Goal: Communication & Community: Answer question/provide support

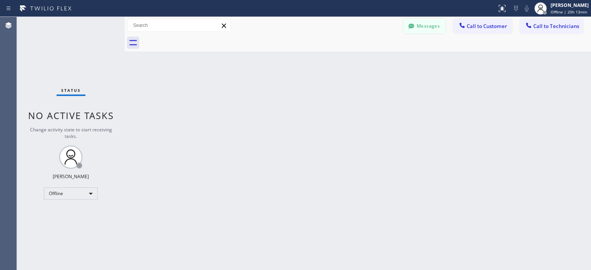
click at [431, 26] on button "Messages" at bounding box center [424, 26] width 42 height 15
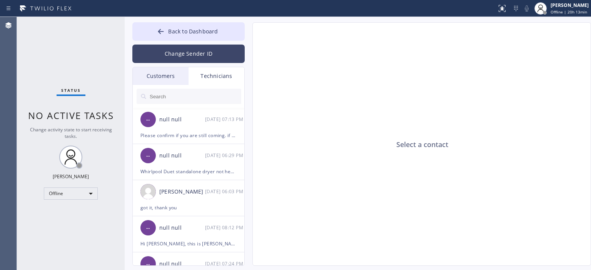
click at [196, 60] on button "Change Sender ID" at bounding box center [188, 54] width 112 height 18
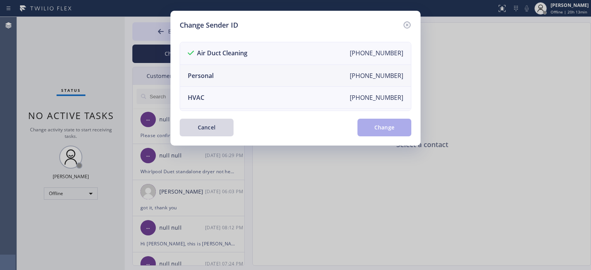
click at [260, 75] on li "Personal [PHONE_NUMBER]" at bounding box center [295, 76] width 231 height 22
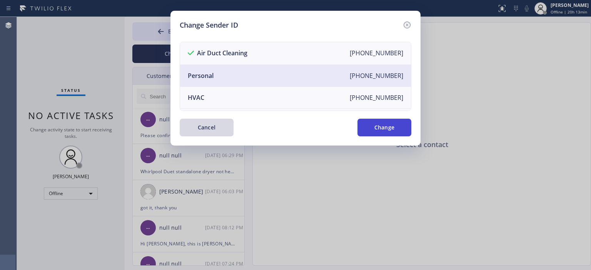
click at [390, 127] on button "Change" at bounding box center [384, 128] width 54 height 18
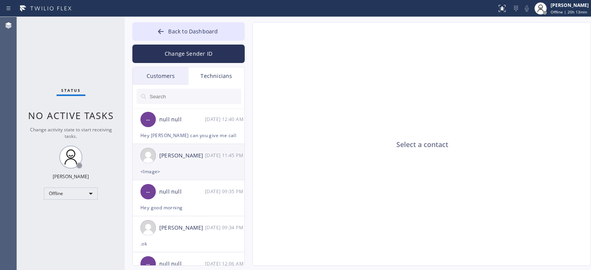
click at [197, 157] on div "[PERSON_NAME]" at bounding box center [182, 156] width 46 height 9
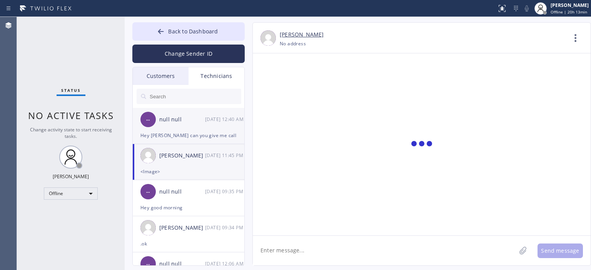
click at [204, 128] on div "-- null null [DATE] 12:40 AM" at bounding box center [189, 119] width 112 height 23
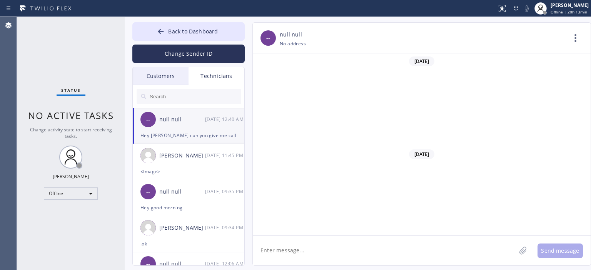
scroll to position [3705, 0]
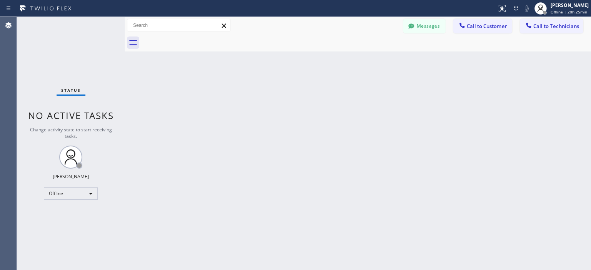
click at [418, 30] on button "Messages" at bounding box center [424, 26] width 42 height 15
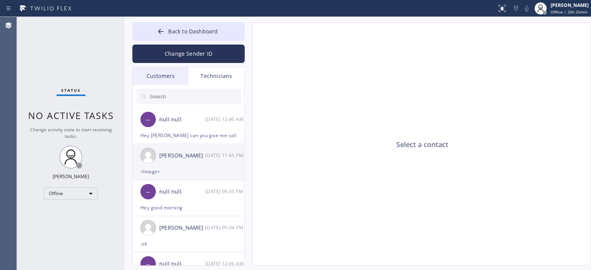
click at [202, 171] on div "<Image>" at bounding box center [188, 171] width 96 height 9
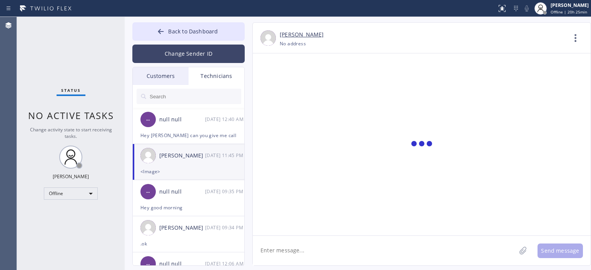
click at [189, 52] on button "Change Sender ID" at bounding box center [188, 54] width 112 height 18
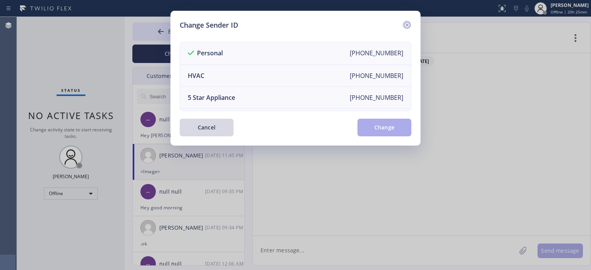
scroll to position [43675, 0]
click at [409, 24] on icon at bounding box center [406, 24] width 9 height 9
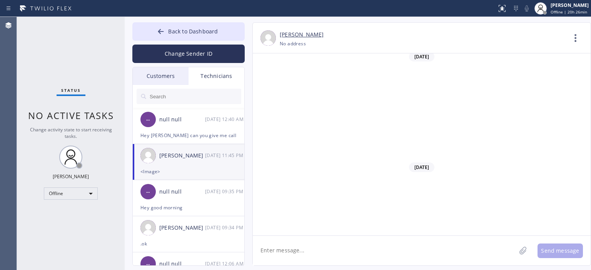
click at [170, 62] on button "Change Sender ID" at bounding box center [188, 54] width 112 height 18
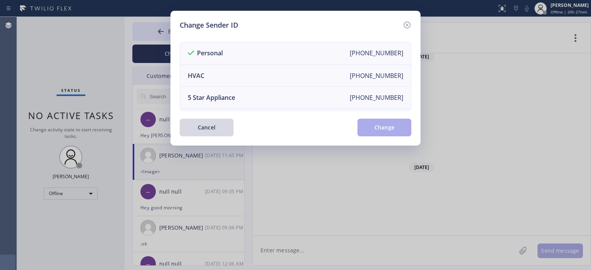
click at [174, 53] on div "Change Sender ID Personal +13232842147 HVAC +18559994417 5 Star Appliance +1855…" at bounding box center [295, 78] width 250 height 135
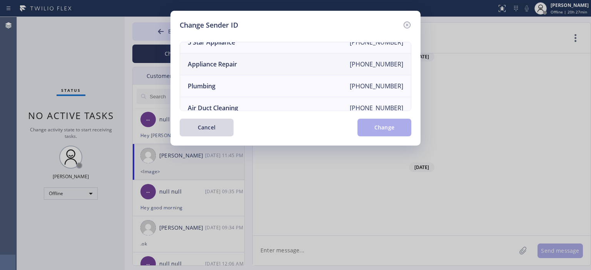
scroll to position [90, 0]
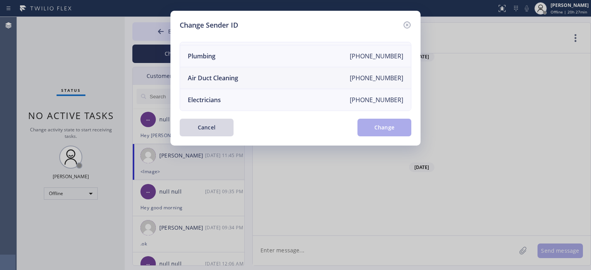
click at [287, 78] on li "Air Duct Cleaning +18006865038" at bounding box center [295, 78] width 231 height 22
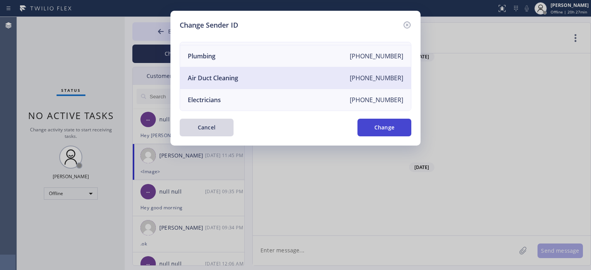
click at [402, 129] on button "Change" at bounding box center [384, 128] width 54 height 18
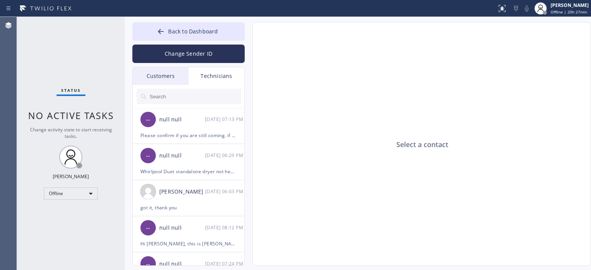
click at [148, 73] on div "Customers" at bounding box center [161, 76] width 56 height 18
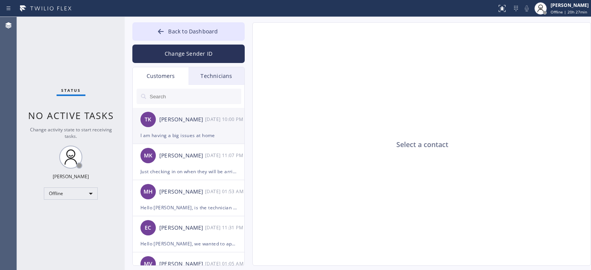
click at [212, 124] on div "TK Tracy Kim 09/01 10:00 PM" at bounding box center [189, 119] width 112 height 23
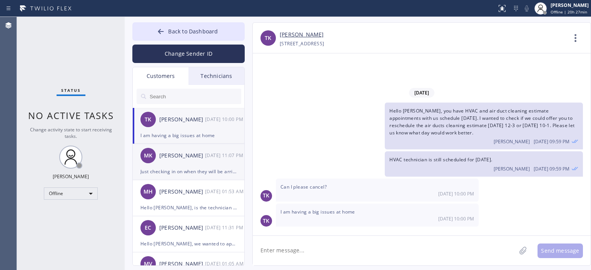
click at [213, 154] on div "[DATE] 11:07 PM" at bounding box center [225, 155] width 40 height 9
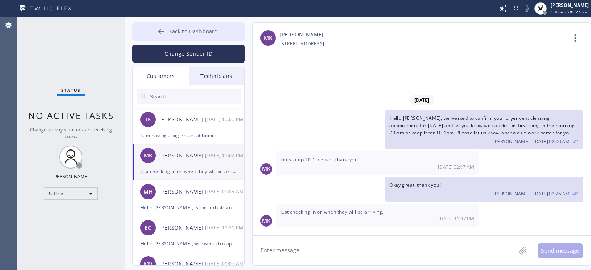
click at [158, 33] on icon at bounding box center [161, 32] width 8 height 8
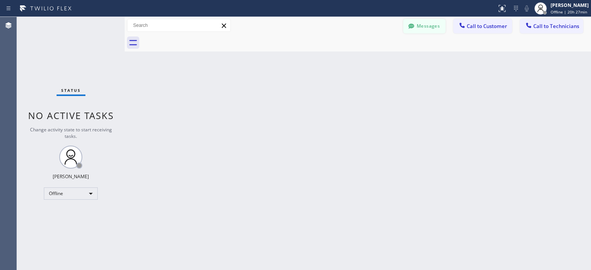
click at [438, 20] on button "Messages" at bounding box center [424, 26] width 42 height 15
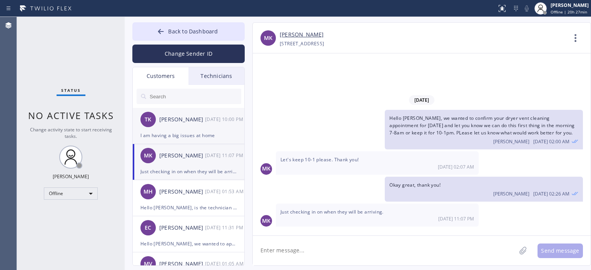
click at [188, 118] on div "[PERSON_NAME]" at bounding box center [182, 119] width 46 height 9
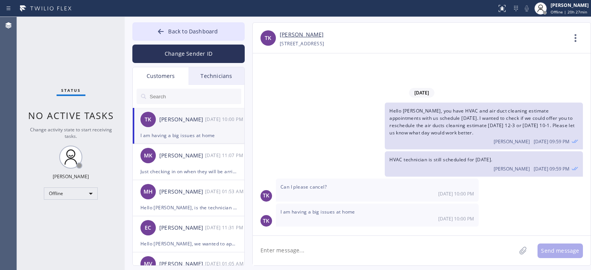
click at [290, 37] on link "[PERSON_NAME]" at bounding box center [302, 34] width 44 height 9
click at [75, 191] on div "Offline" at bounding box center [71, 194] width 54 height 12
click at [68, 215] on li "Available" at bounding box center [70, 213] width 52 height 9
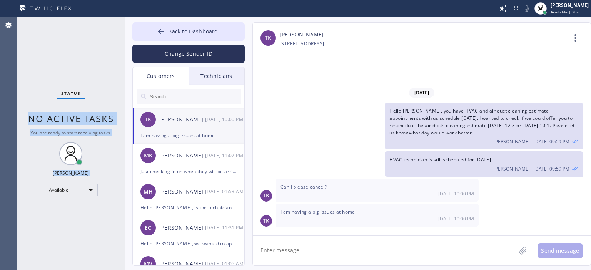
click at [126, 36] on div "Status No active tasks You are ready to start receiving tasks. Vasyl Kuzmenko A…" at bounding box center [304, 143] width 574 height 253
click at [106, 29] on div "Status No active tasks You are ready to start receiving tasks. Vasyl Kuzmenko A…" at bounding box center [71, 143] width 108 height 253
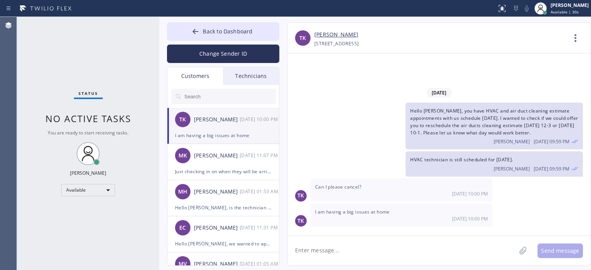
drag, startPoint x: 123, startPoint y: 34, endPoint x: 246, endPoint y: 33, distance: 123.1
click at [159, 34] on div at bounding box center [159, 143] width 0 height 253
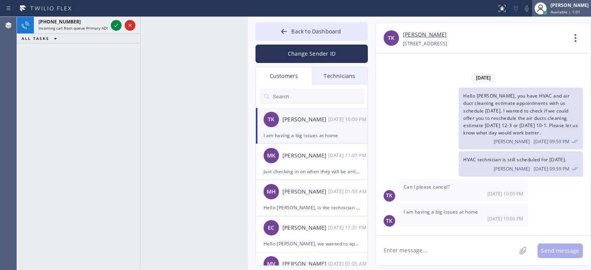
click at [561, 10] on span "Available | 1:01" at bounding box center [565, 11] width 30 height 5
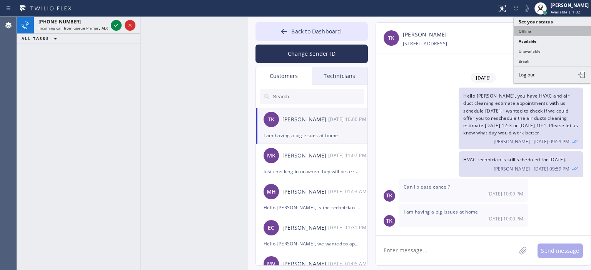
click at [552, 32] on button "Offline" at bounding box center [552, 31] width 77 height 10
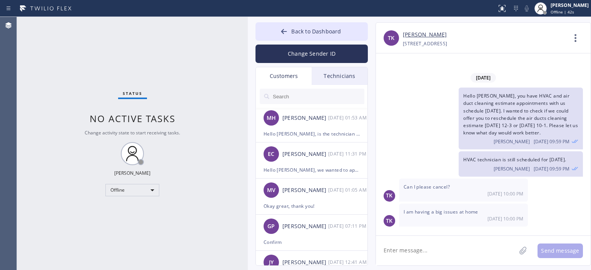
scroll to position [74, 0]
click at [326, 162] on div "EC Eduardo Cardenas 08/29 11:31 PM" at bounding box center [312, 154] width 112 height 23
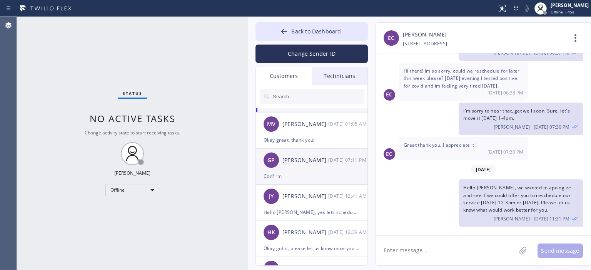
scroll to position [140, 0]
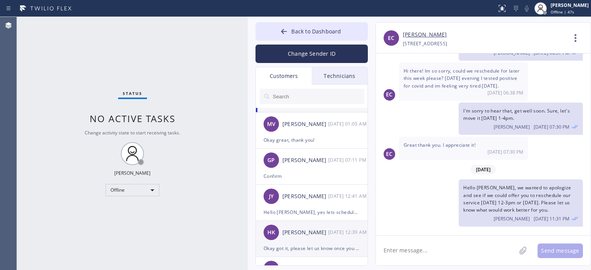
click at [321, 243] on div "HK Hamid Kelishadi 08/28 12:39 AM" at bounding box center [312, 232] width 112 height 23
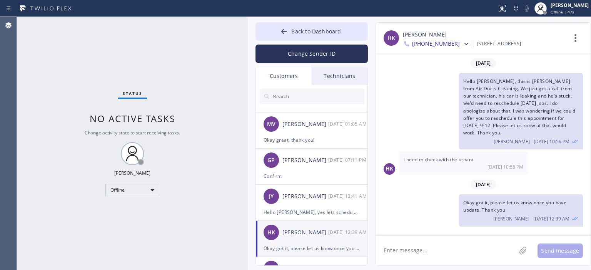
scroll to position [0, 0]
click at [445, 44] on span "+18183838600" at bounding box center [436, 44] width 48 height 9
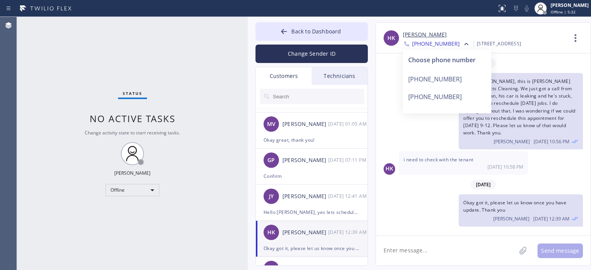
click at [418, 255] on textarea at bounding box center [446, 251] width 140 height 30
click at [421, 250] on textarea at bounding box center [446, 251] width 140 height 30
click at [390, 70] on div "08/27/2025" at bounding box center [483, 63] width 215 height 16
click at [460, 44] on div at bounding box center [465, 44] width 11 height 9
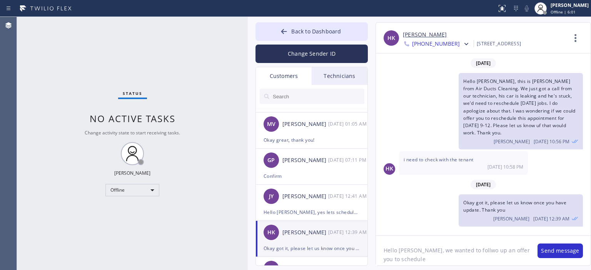
click at [469, 253] on textarea "Hello Hamid, we wanted to follwo up an offer you to schedule" at bounding box center [453, 251] width 154 height 30
click at [431, 260] on textarea "Hello Hamid, we wanted to follow up an offer you to schedule" at bounding box center [453, 251] width 154 height 30
click at [406, 261] on textarea "Hello Hamid, we wanted to follow up an offer you to schedule the service for Th…" at bounding box center [453, 251] width 154 height 30
click at [174, 84] on div "Status No active tasks Change activity state to start receiving tasks. Vasyl Ku…" at bounding box center [132, 143] width 231 height 253
click at [435, 260] on textarea "Hello Hamid, we wanted to follow up an offer you to schedule the service for Th…" at bounding box center [453, 251] width 154 height 30
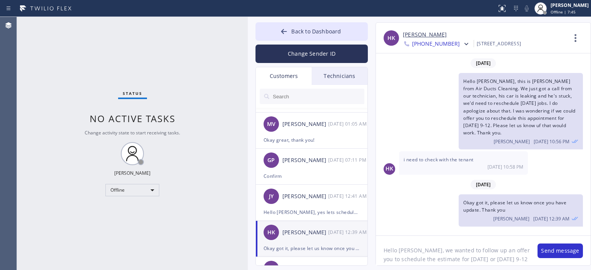
click at [514, 258] on textarea "Hello Hamid, we wanted to follow up an offer you to schedule the estimate for T…" at bounding box center [453, 251] width 154 height 30
click at [446, 249] on textarea "Hello Hamid, we wanted to follow up an offer you to schedule the estimate for T…" at bounding box center [453, 251] width 154 height 30
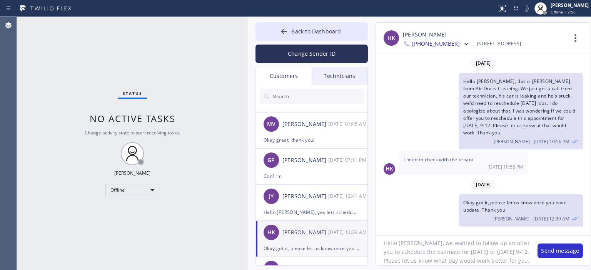
type textarea "Hello Hamid, we wanted to follow up an offer you to schedule the estimate for T…"
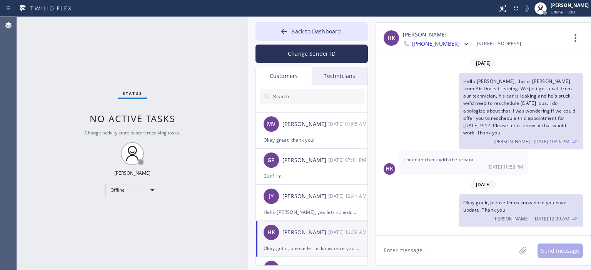
scroll to position [0, 0]
paste textarea "Hello Hamid, we wanted to follow up an offer you to schedule the estimate for T…"
type textarea "Hello Hamid, we wanted to follow up an offer you to schedule the estimate for T…"
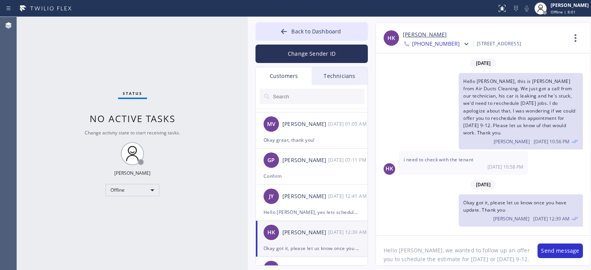
scroll to position [15, 0]
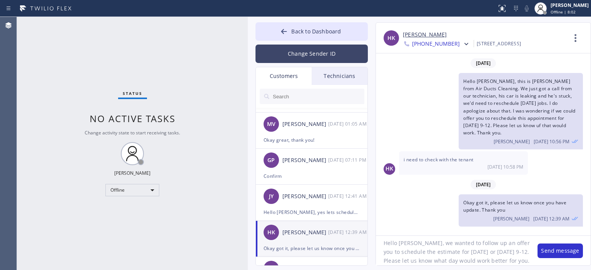
click at [340, 52] on button "Change Sender ID" at bounding box center [311, 54] width 112 height 18
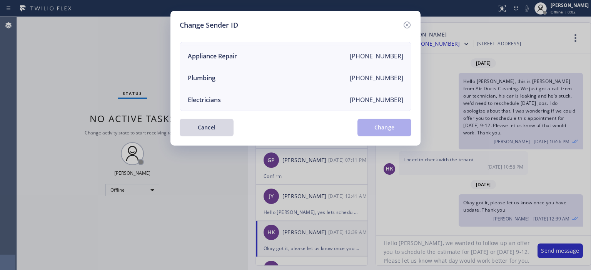
scroll to position [0, 0]
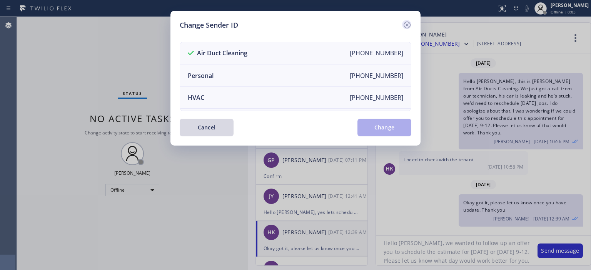
click at [406, 25] on icon at bounding box center [406, 25] width 7 height 7
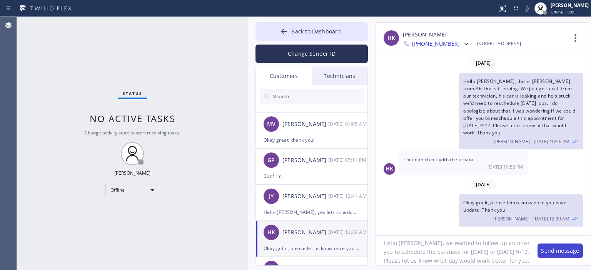
click at [569, 251] on button "Send message" at bounding box center [559, 251] width 45 height 15
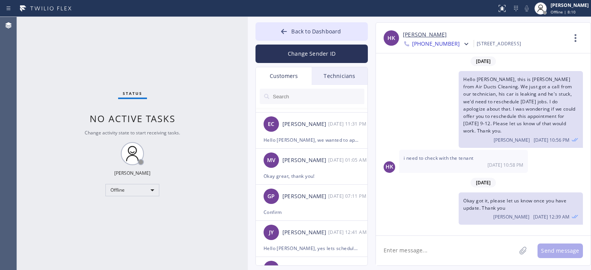
scroll to position [55, 0]
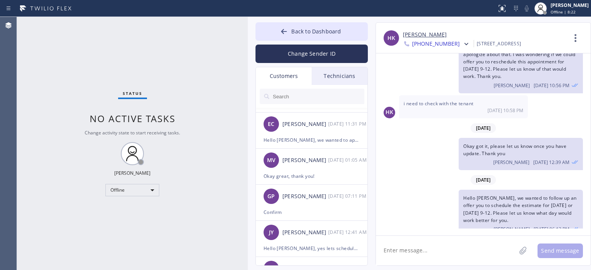
click at [298, 99] on input "text" at bounding box center [318, 96] width 92 height 15
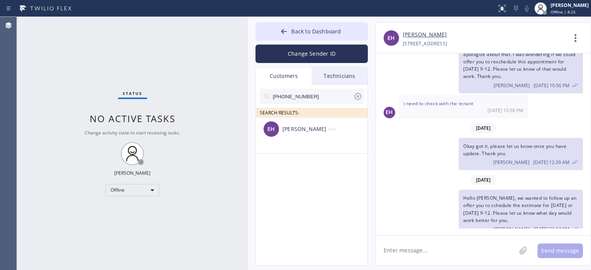
scroll to position [0, 0]
click at [320, 133] on div "Eddie Hodges" at bounding box center [305, 129] width 46 height 9
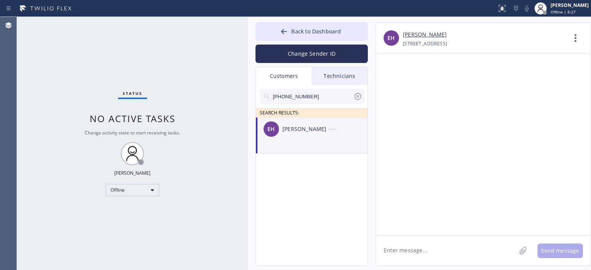
click at [420, 250] on textarea at bounding box center [446, 251] width 140 height 30
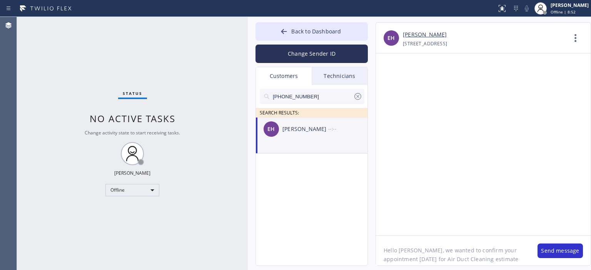
scroll to position [6, 0]
type textarea "Hello Eddie, we wanted to confirm your appointment today for Air Duct Cleaning …"
click at [438, 250] on textarea "Hello Eddie, we wanted to confirm your appointment today for Air Duct Cleaning …" at bounding box center [453, 251] width 154 height 30
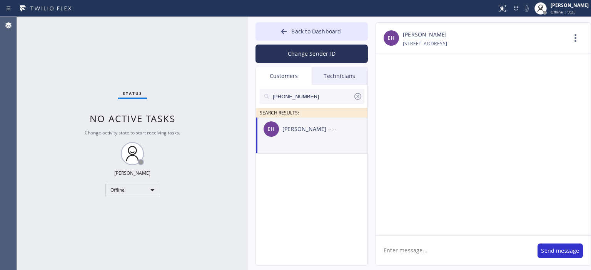
scroll to position [0, 0]
paste textarea "Hello Eddie, we wanted to confirm your appointment today for Air Duct Cleaning …"
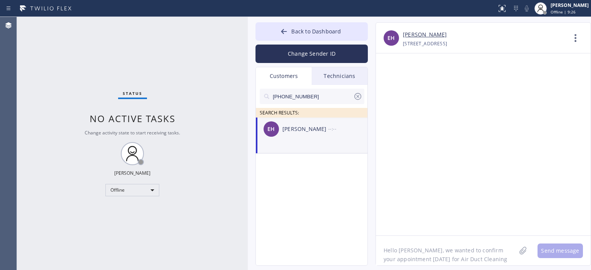
scroll to position [6, 0]
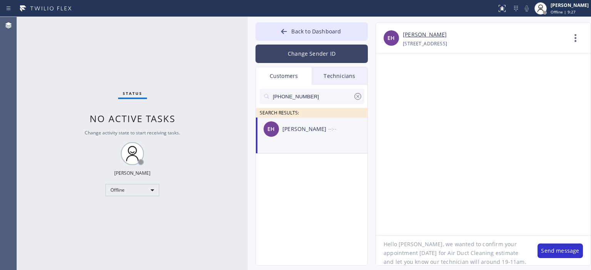
type textarea "Hello Eddie, we wanted to confirm your appointment today for Air Duct Cleaning …"
click at [311, 52] on button "Change Sender ID" at bounding box center [311, 54] width 112 height 18
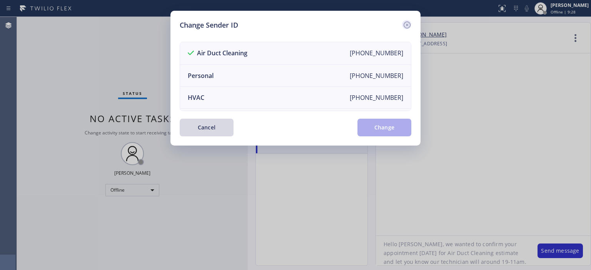
click at [406, 23] on icon at bounding box center [406, 24] width 9 height 9
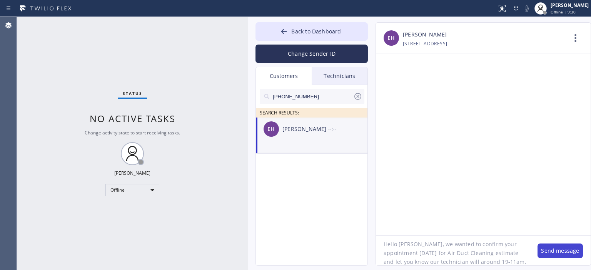
click at [560, 249] on button "Send message" at bounding box center [559, 251] width 45 height 15
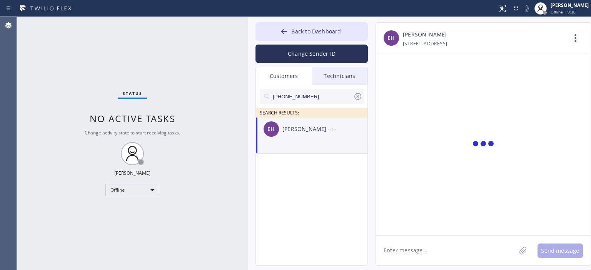
scroll to position [0, 0]
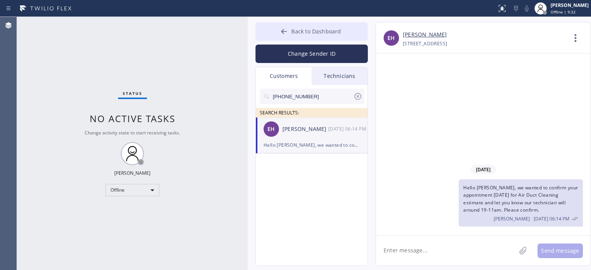
click at [285, 28] on icon at bounding box center [284, 32] width 8 height 8
